Goal: Information Seeking & Learning: Find specific page/section

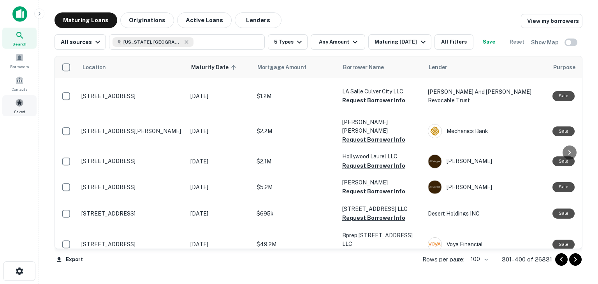
click at [21, 104] on span at bounding box center [19, 103] width 9 height 9
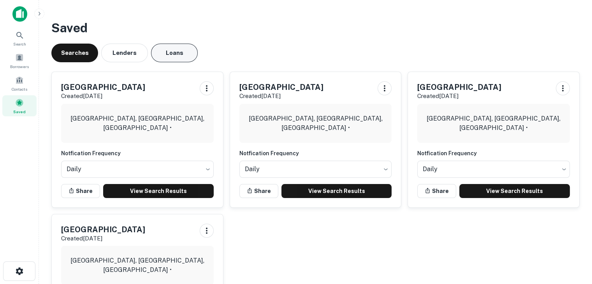
click at [183, 51] on button "Loans" at bounding box center [174, 53] width 47 height 19
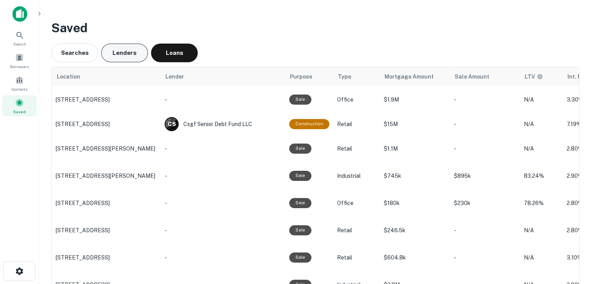
click at [125, 49] on button "Lenders" at bounding box center [124, 53] width 47 height 19
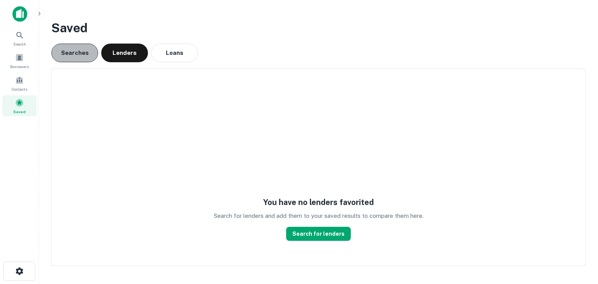
click at [68, 56] on button "Searches" at bounding box center [74, 53] width 47 height 19
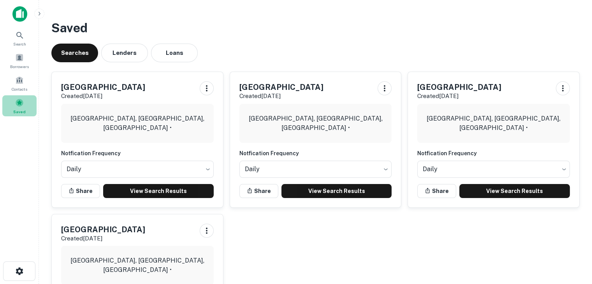
click at [19, 103] on span at bounding box center [19, 103] width 9 height 9
click at [173, 55] on button "Loans" at bounding box center [174, 53] width 47 height 19
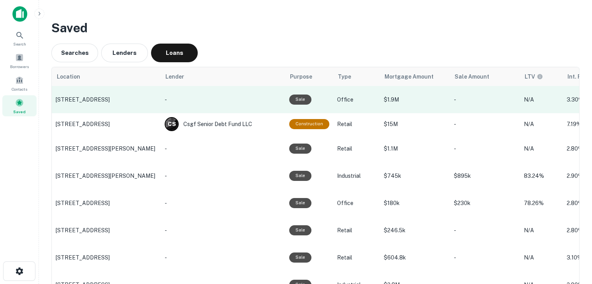
click at [110, 97] on p "700 Monte Vista Ln, Half Moon Bay, CA" at bounding box center [106, 99] width 101 height 7
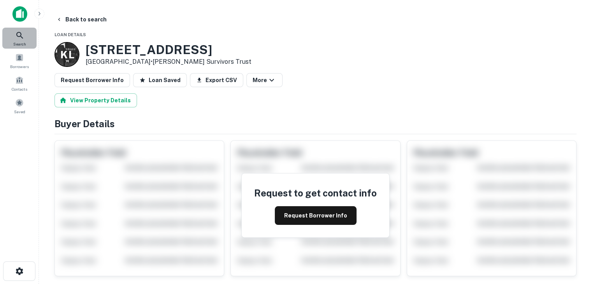
click at [18, 35] on icon at bounding box center [19, 35] width 9 height 9
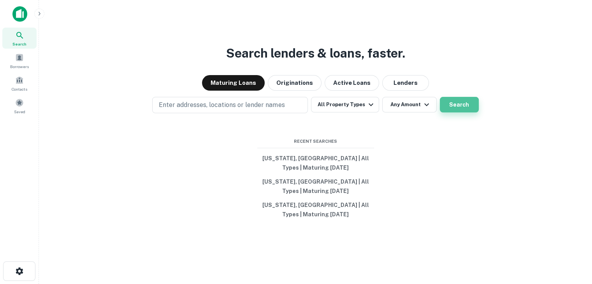
click at [454, 101] on button "Search" at bounding box center [459, 105] width 39 height 16
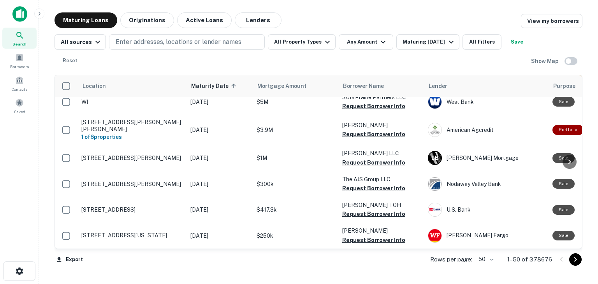
scroll to position [1238, 0]
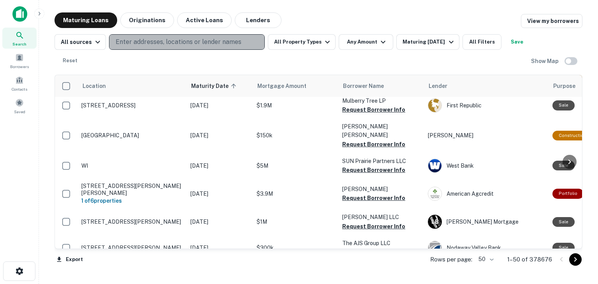
click at [138, 41] on p "Enter addresses, locations or lender names" at bounding box center [179, 41] width 126 height 9
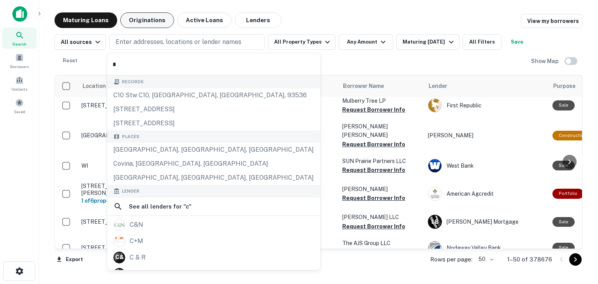
type input "*"
